Goal: Information Seeking & Learning: Learn about a topic

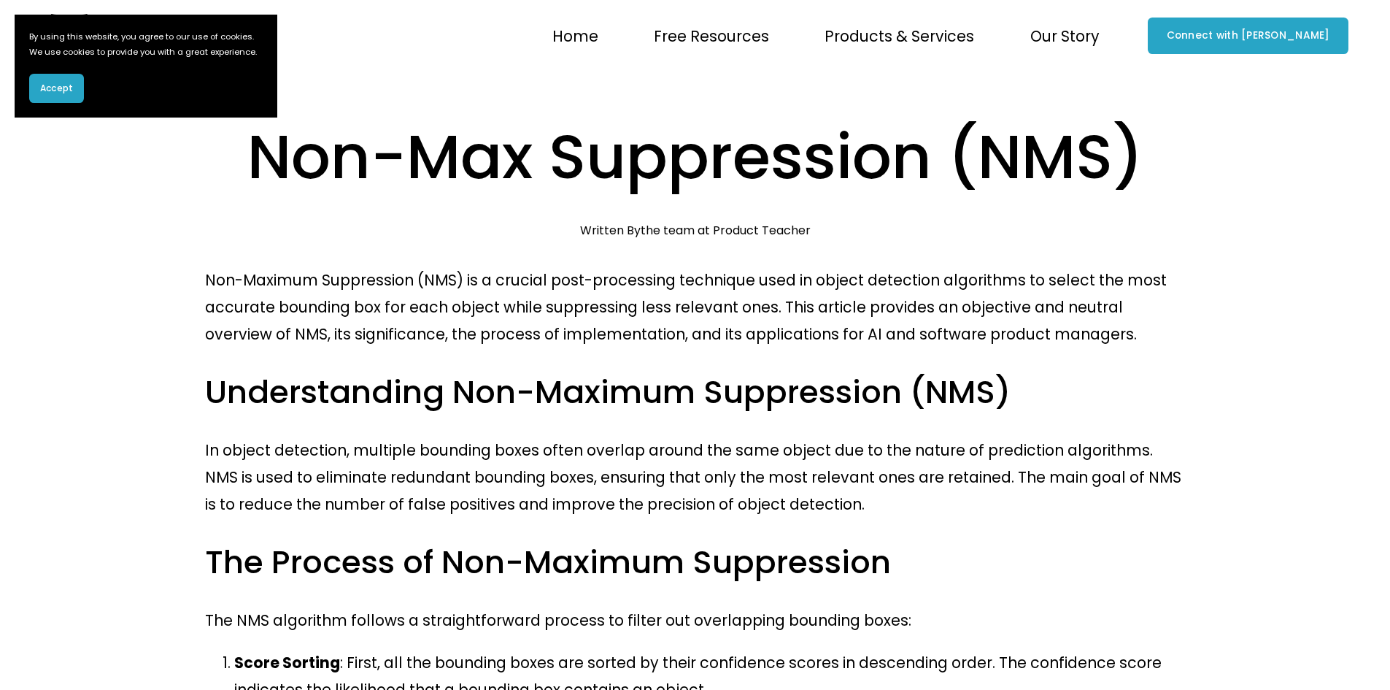
scroll to position [441, 0]
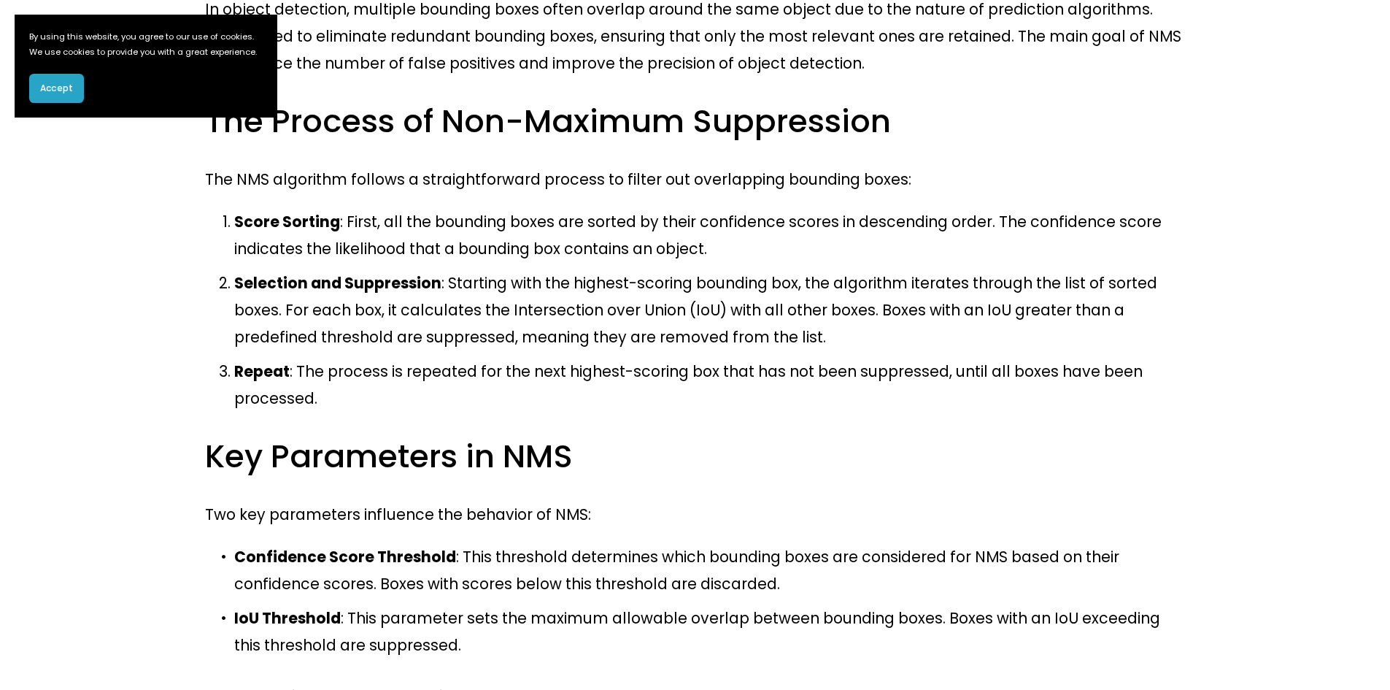
drag, startPoint x: 818, startPoint y: 293, endPoint x: 655, endPoint y: 297, distance: 162.8
click at [655, 358] on p "Repeat : The process is repeated for the next highest-scoring box that has not …" at bounding box center [709, 385] width 951 height 54
click at [658, 285] on p "Selection and Suppression : Starting with the highest-scoring bounding box, the…" at bounding box center [709, 309] width 951 height 81
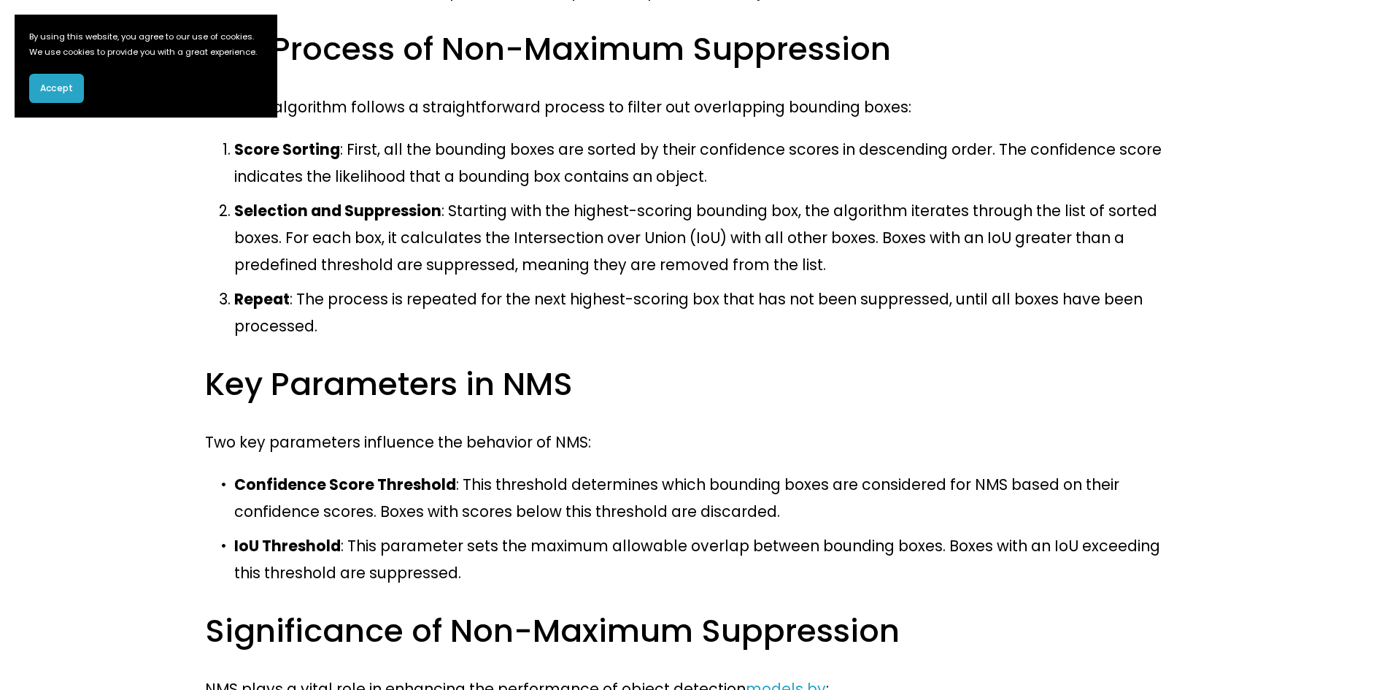
scroll to position [514, 0]
drag, startPoint x: 716, startPoint y: 285, endPoint x: 622, endPoint y: 292, distance: 93.7
click at [622, 362] on h3 "Key Parameters in NMS" at bounding box center [695, 383] width 980 height 42
click at [466, 362] on h3 "Key Parameters in NMS" at bounding box center [695, 383] width 980 height 42
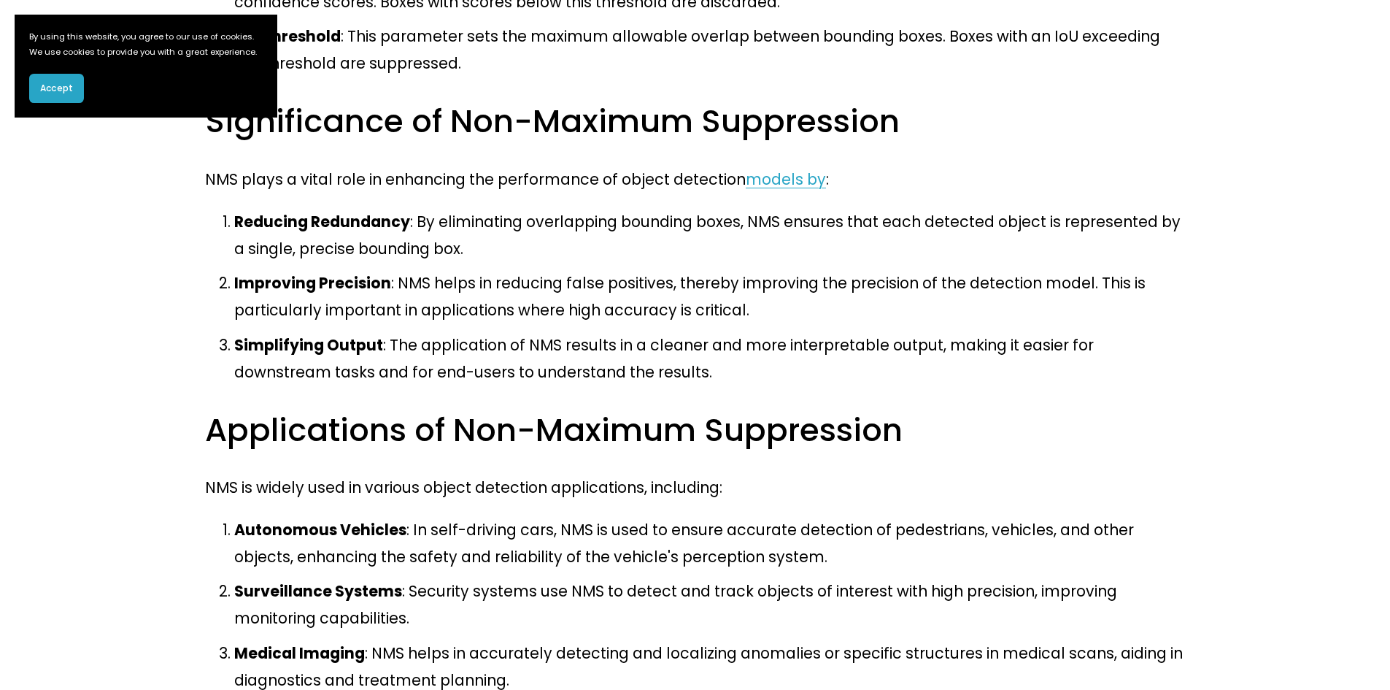
scroll to position [1024, 0]
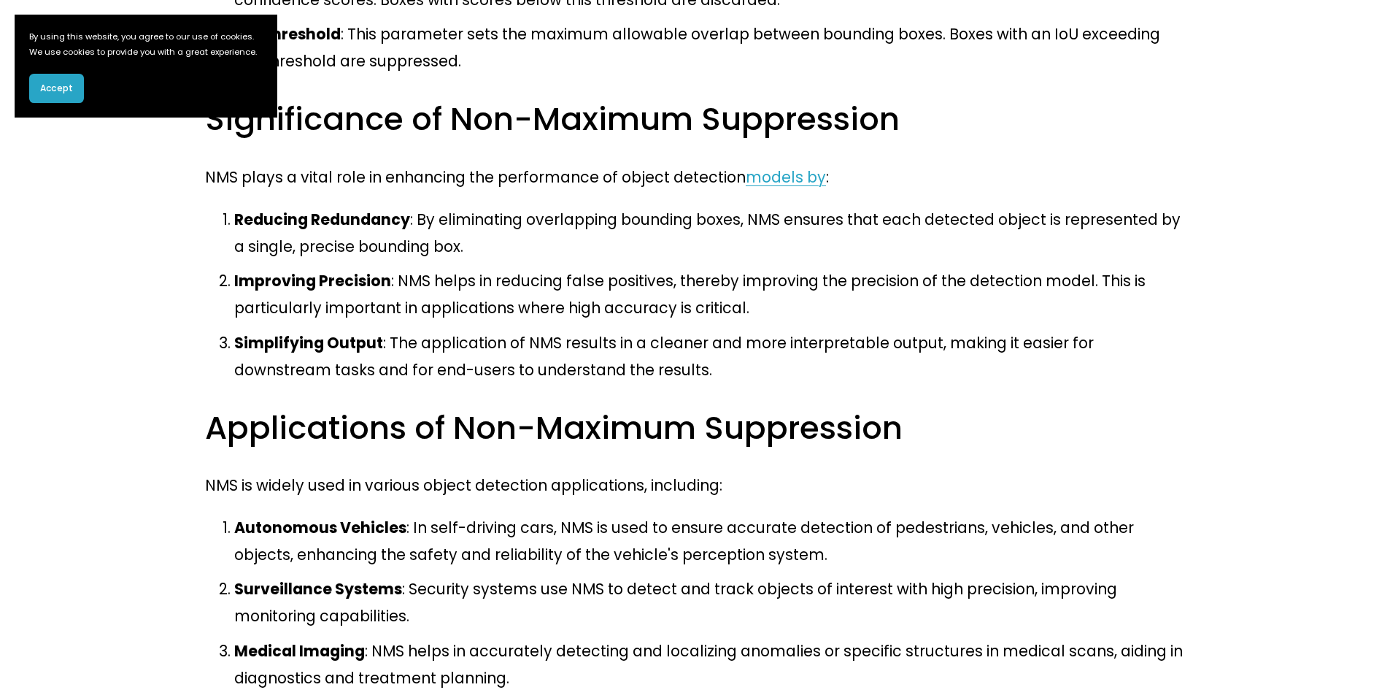
click at [563, 314] on div "Non-Maximum Suppression (NMS) is a crucial post-processing technique used in ob…" at bounding box center [695, 232] width 980 height 1981
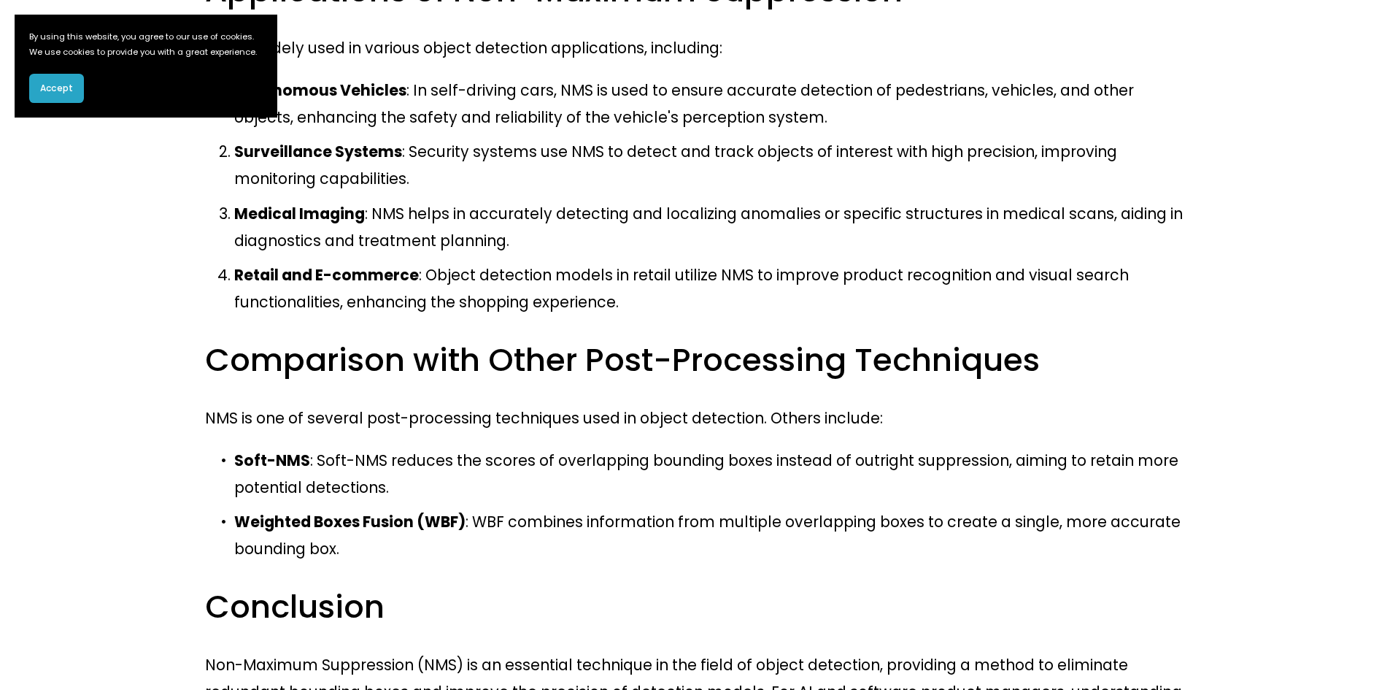
scroll to position [1462, 0]
drag, startPoint x: 724, startPoint y: 398, endPoint x: 577, endPoint y: 407, distance: 146.9
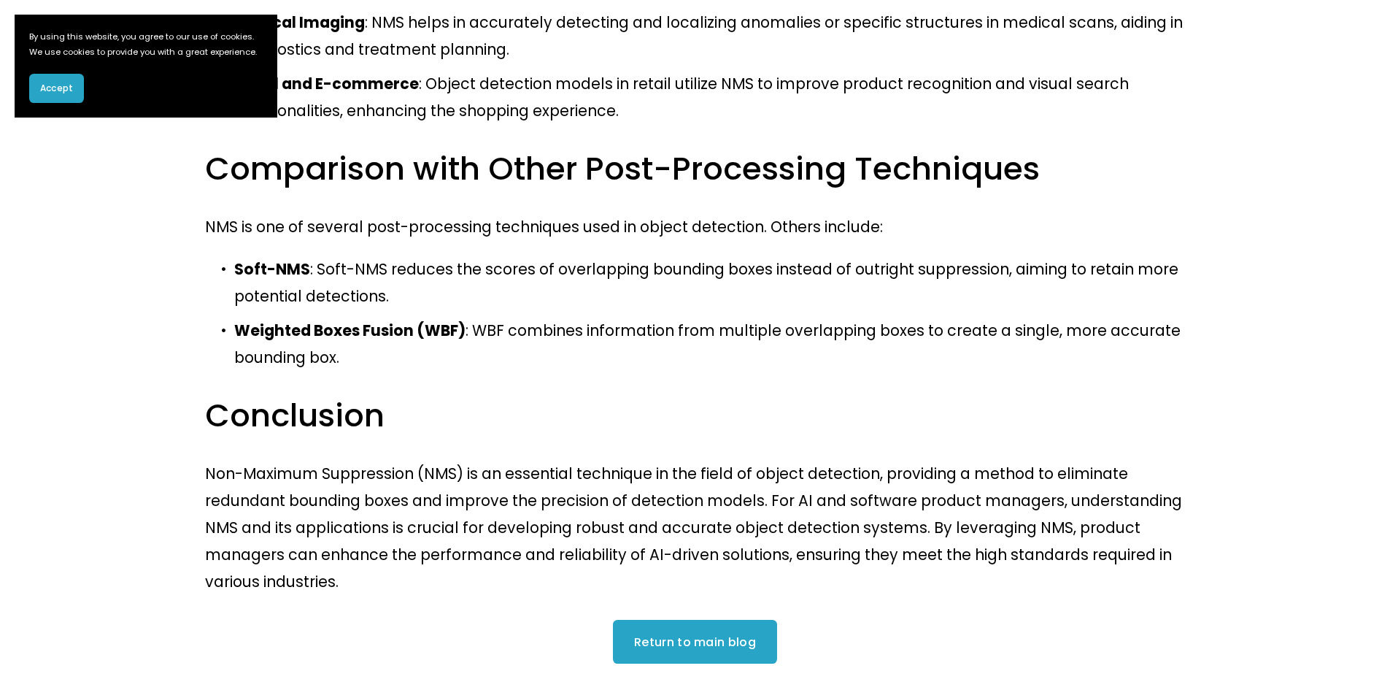
scroll to position [1659, 0]
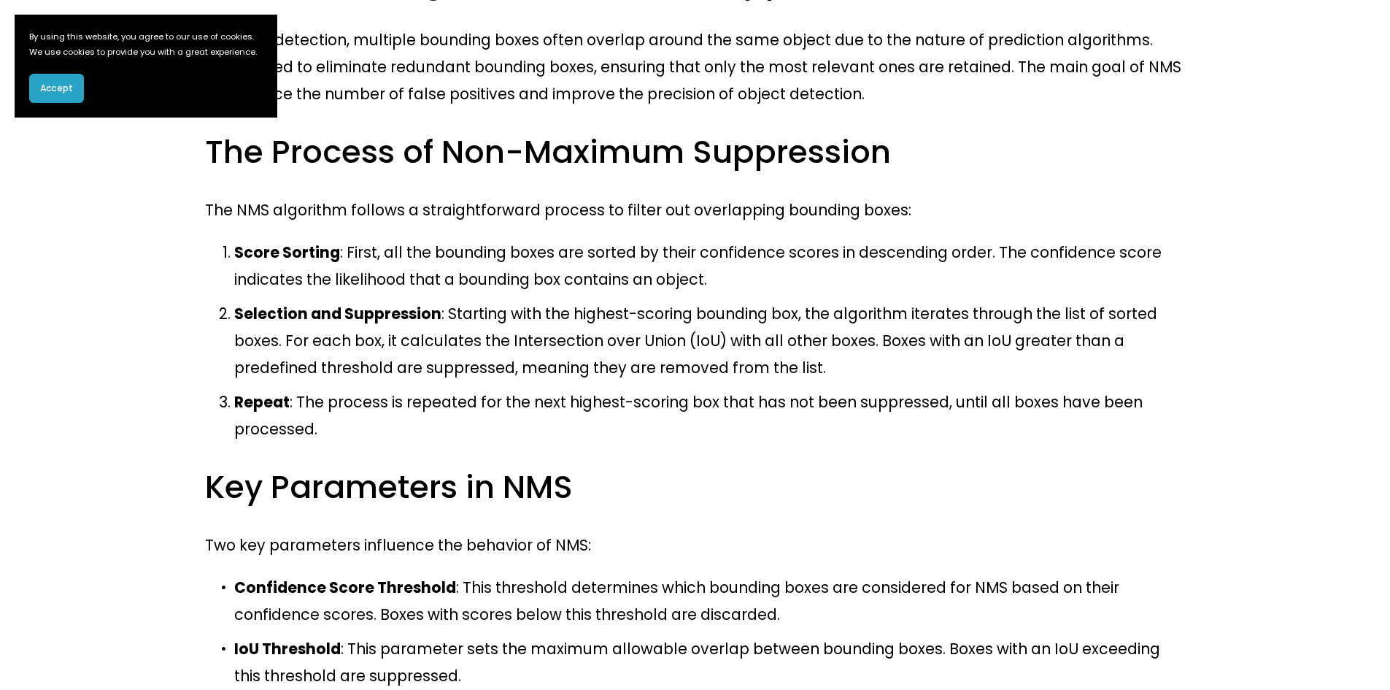
scroll to position [441, 0]
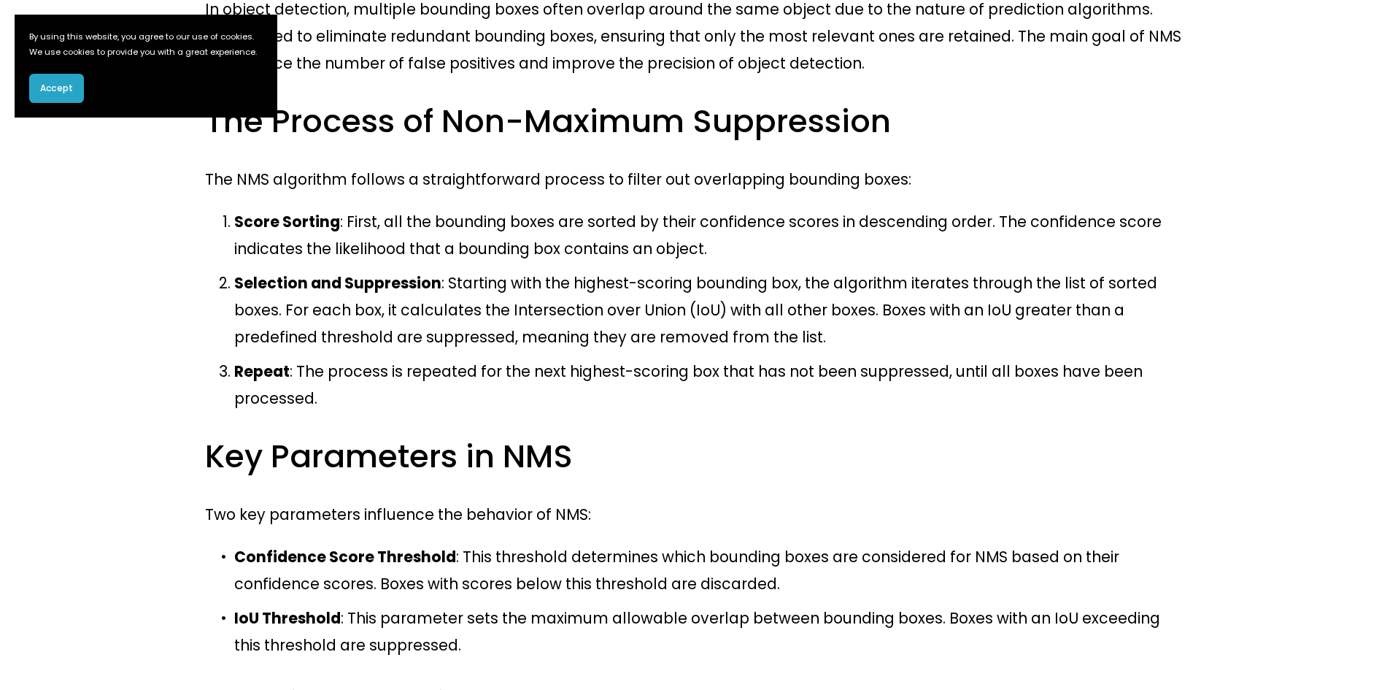
drag, startPoint x: 58, startPoint y: 112, endPoint x: 77, endPoint y: 120, distance: 21.6
click at [59, 95] on span "Accept" at bounding box center [56, 88] width 33 height 13
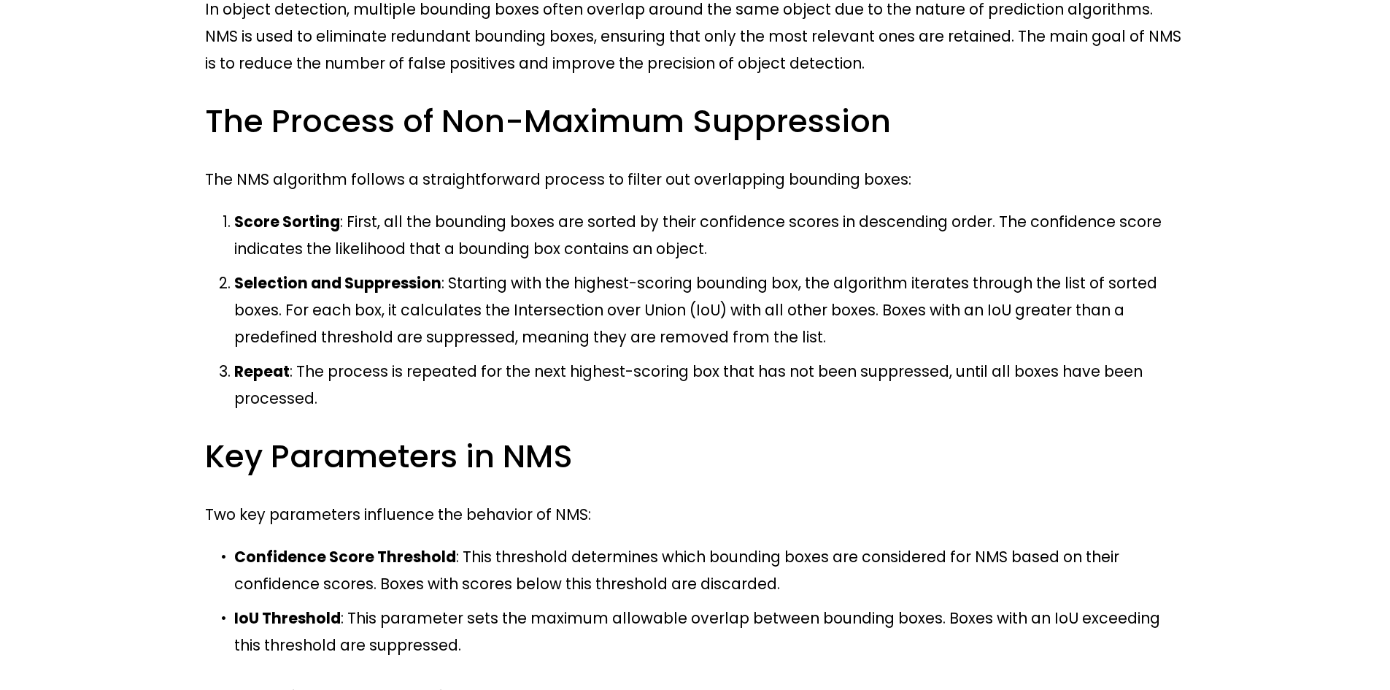
drag, startPoint x: 793, startPoint y: 258, endPoint x: 636, endPoint y: 255, distance: 157.6
click at [636, 269] on p "Selection and Suppression : Starting with the highest-scoring bounding box, the…" at bounding box center [709, 309] width 951 height 81
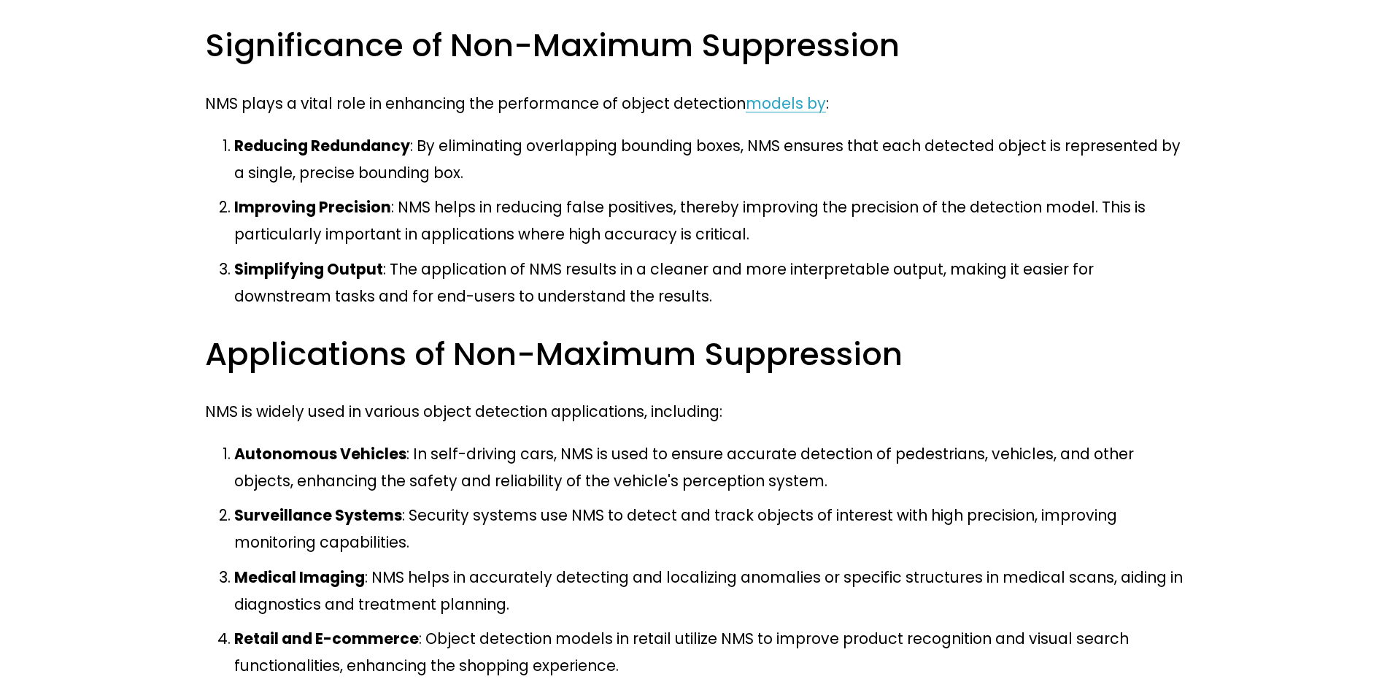
scroll to position [1097, 0]
click at [711, 441] on p "Autonomous Vehicles : In self-driving cars, NMS is used to ensure accurate dete…" at bounding box center [709, 468] width 951 height 54
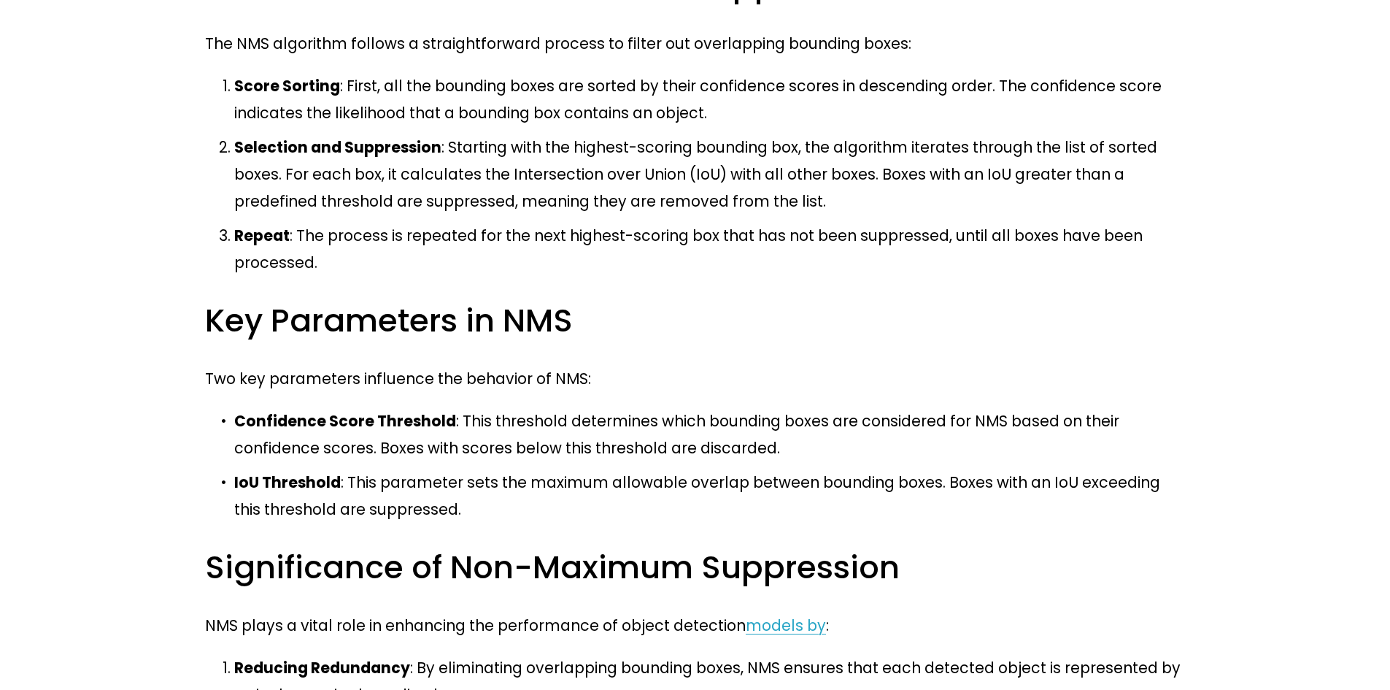
click at [748, 205] on div "Non-Maximum Suppression (NMS) is a crucial post-processing technique used in ob…" at bounding box center [695, 680] width 980 height 1981
drag, startPoint x: 747, startPoint y: 205, endPoint x: 636, endPoint y: 210, distance: 111.0
click at [636, 299] on h3 "Key Parameters in NMS" at bounding box center [695, 320] width 980 height 42
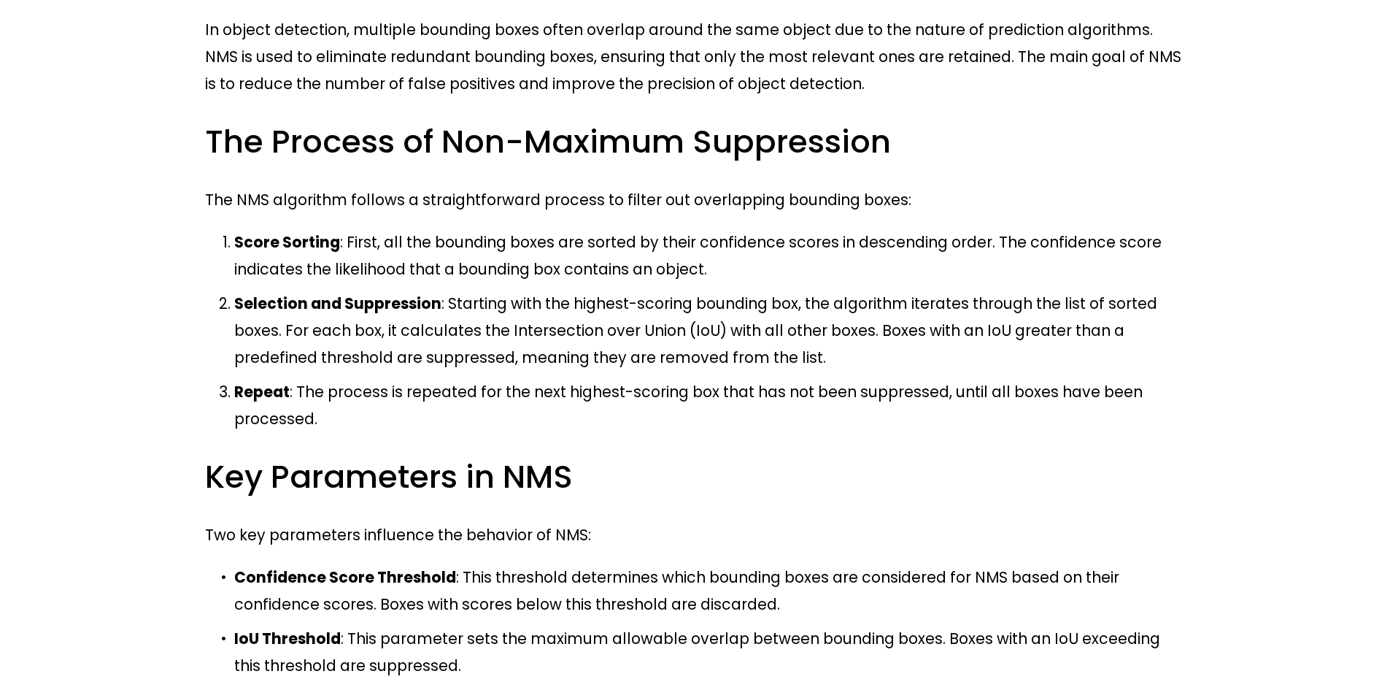
scroll to position [212, 0]
